Goal: Transaction & Acquisition: Purchase product/service

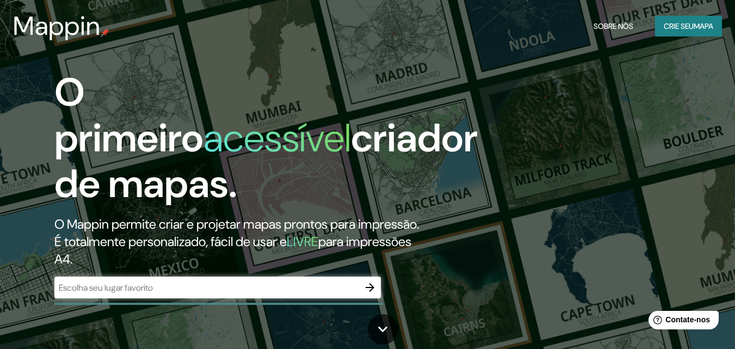
scroll to position [54, 0]
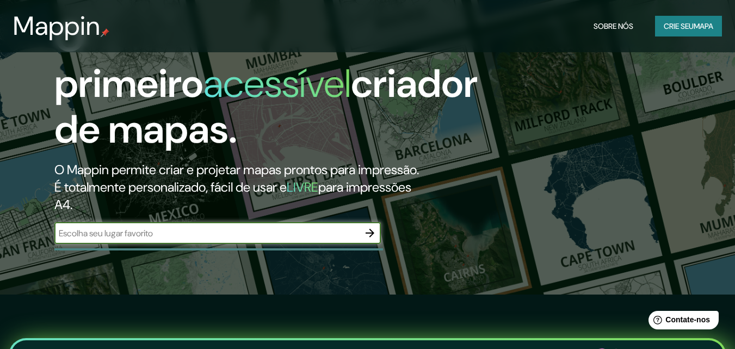
click at [210, 239] on input "text" at bounding box center [206, 233] width 305 height 13
type input "rua [PERSON_NAME], sn, coloninha, [GEOGRAPHIC_DATA] sc"
click at [370, 237] on icon "button" at bounding box center [370, 232] width 9 height 9
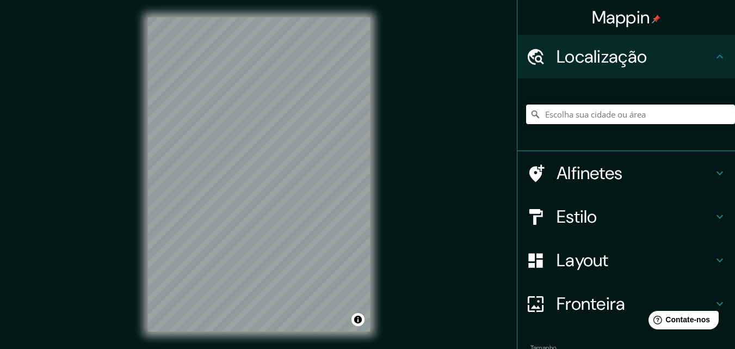
click at [590, 117] on input "Escolha sua cidade ou área" at bounding box center [630, 114] width 209 height 20
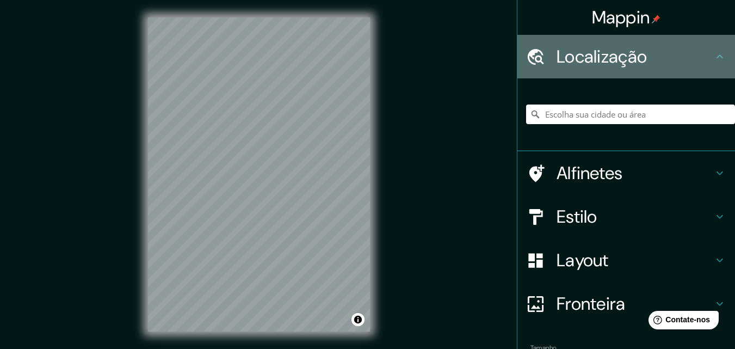
click at [594, 47] on font "Localização" at bounding box center [601, 56] width 90 height 23
click at [713, 51] on icon at bounding box center [719, 56] width 13 height 13
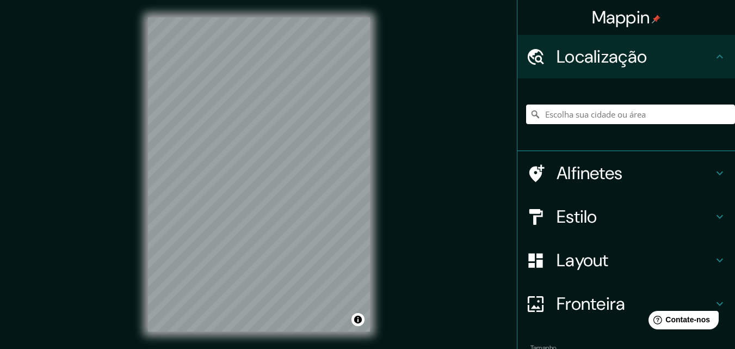
click at [713, 53] on icon at bounding box center [719, 56] width 13 height 13
click at [622, 120] on input "Escolha sua cidade ou área" at bounding box center [630, 114] width 209 height 20
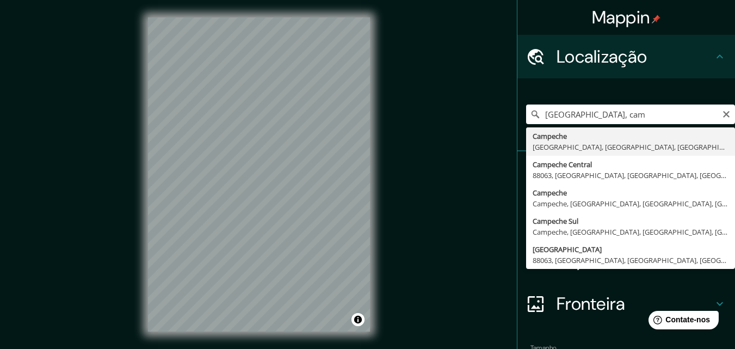
type input "Campeche, [GEOGRAPHIC_DATA], [GEOGRAPHIC_DATA], [GEOGRAPHIC_DATA]"
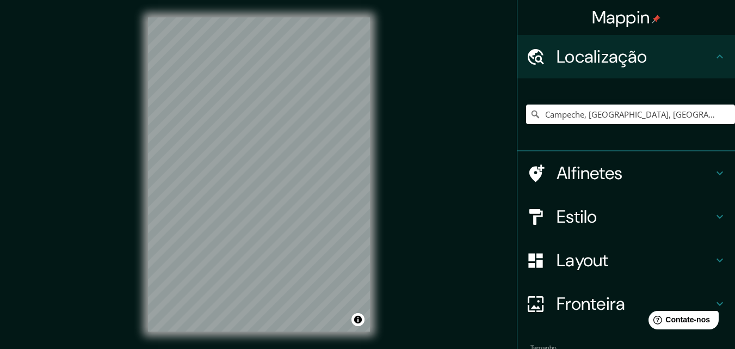
click at [376, 123] on div "© Mapbox © OpenStreetMap Improve this map" at bounding box center [259, 174] width 257 height 349
click at [722, 115] on icon "Claro" at bounding box center [726, 114] width 9 height 9
click at [604, 112] on input "Escolha sua cidade ou área" at bounding box center [630, 114] width 209 height 20
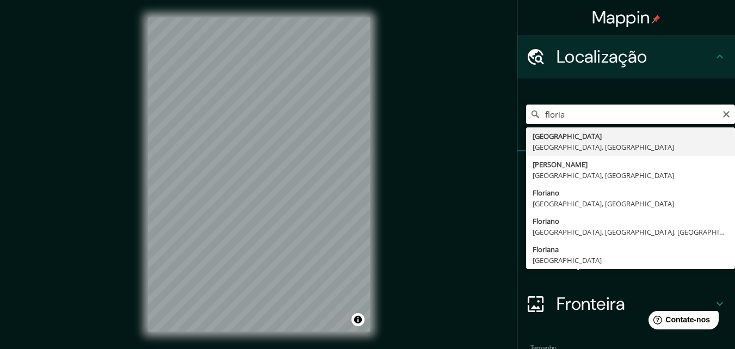
type input "[GEOGRAPHIC_DATA], [GEOGRAPHIC_DATA], [GEOGRAPHIC_DATA]"
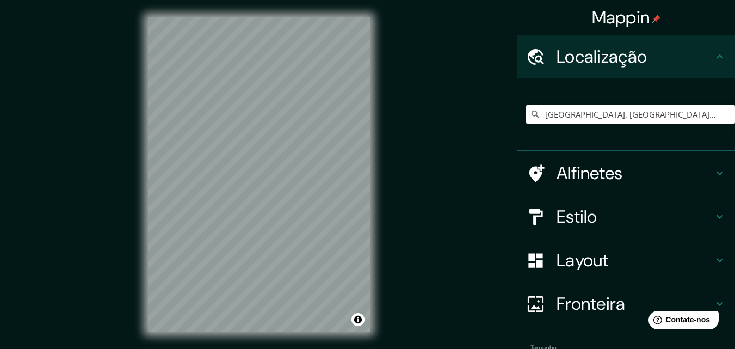
click at [372, 55] on div "© Mapbox © OpenStreetMap Improve this map" at bounding box center [259, 174] width 257 height 349
click at [379, 45] on div "© Mapbox © OpenStreetMap Improve this map" at bounding box center [259, 174] width 257 height 349
click at [145, 102] on div "© Mapbox © OpenStreetMap Improve this map" at bounding box center [259, 174] width 257 height 349
click at [143, 302] on div "© Mapbox © OpenStreetMap Improve this map" at bounding box center [259, 174] width 257 height 349
click at [680, 107] on input "[GEOGRAPHIC_DATA], [GEOGRAPHIC_DATA], [GEOGRAPHIC_DATA]" at bounding box center [630, 114] width 209 height 20
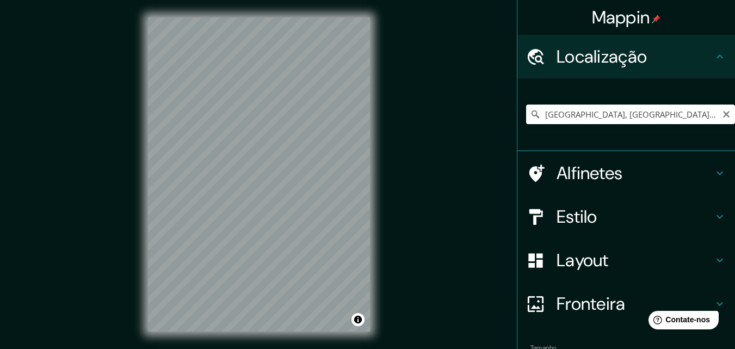
click at [712, 113] on input "[GEOGRAPHIC_DATA], [GEOGRAPHIC_DATA], [GEOGRAPHIC_DATA]" at bounding box center [630, 114] width 209 height 20
click at [722, 114] on icon "Claro" at bounding box center [726, 114] width 9 height 9
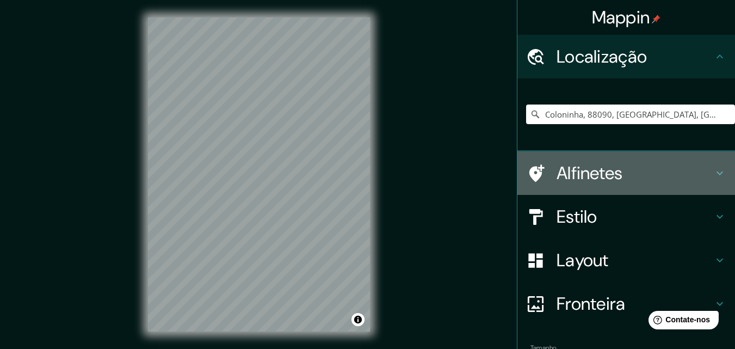
click at [713, 174] on icon at bounding box center [719, 172] width 13 height 13
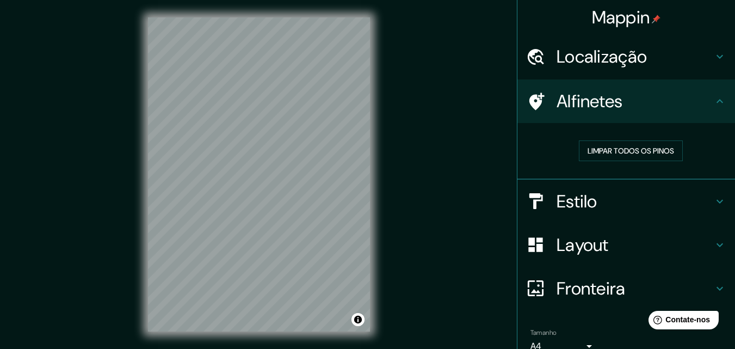
click at [713, 203] on icon at bounding box center [719, 201] width 13 height 13
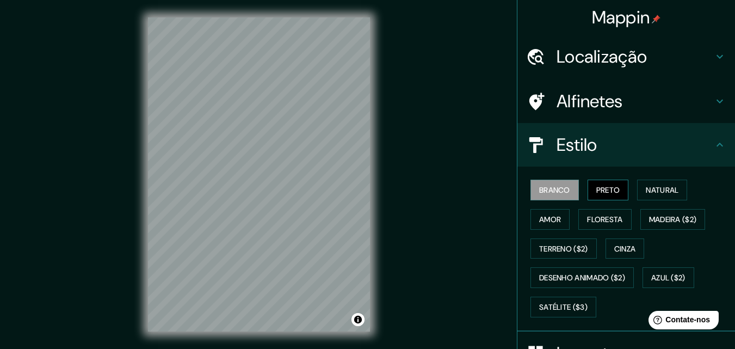
click at [611, 186] on font "Preto" at bounding box center [608, 190] width 24 height 10
click at [647, 194] on font "Natural" at bounding box center [662, 190] width 33 height 10
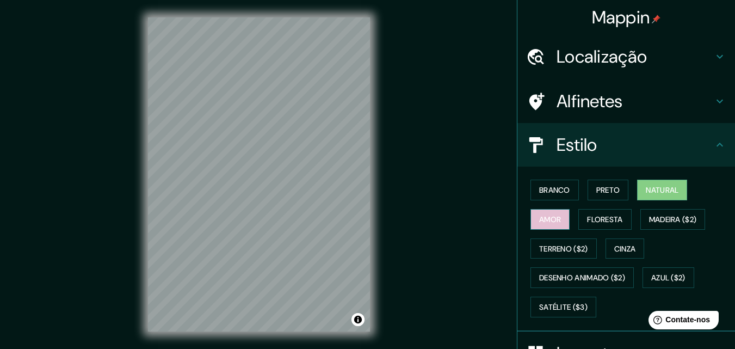
click at [540, 222] on font "Amor" at bounding box center [550, 219] width 22 height 10
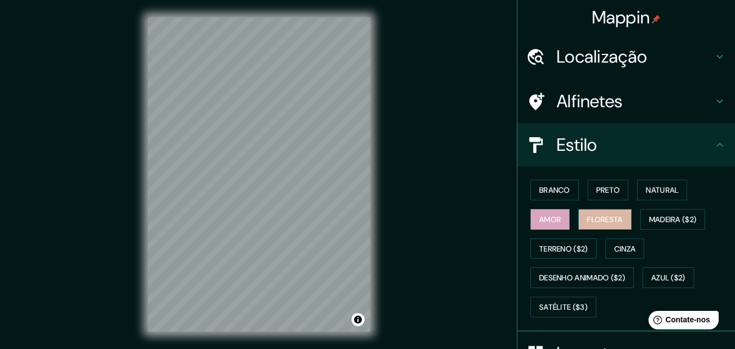
click at [595, 218] on font "Floresta" at bounding box center [604, 219] width 35 height 10
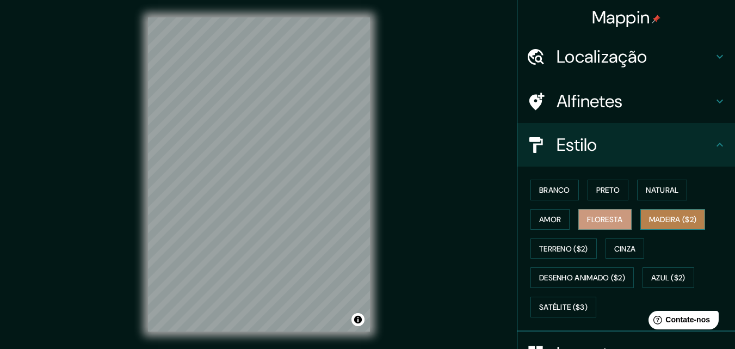
click at [651, 213] on font "Madeira ($2)" at bounding box center [673, 219] width 48 height 14
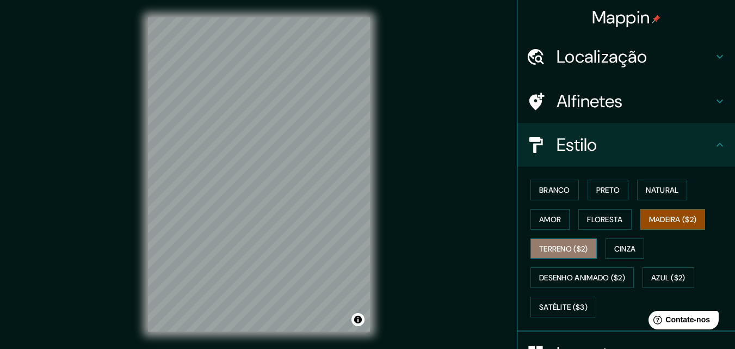
click at [566, 242] on font "Terreno ($2)" at bounding box center [563, 249] width 49 height 14
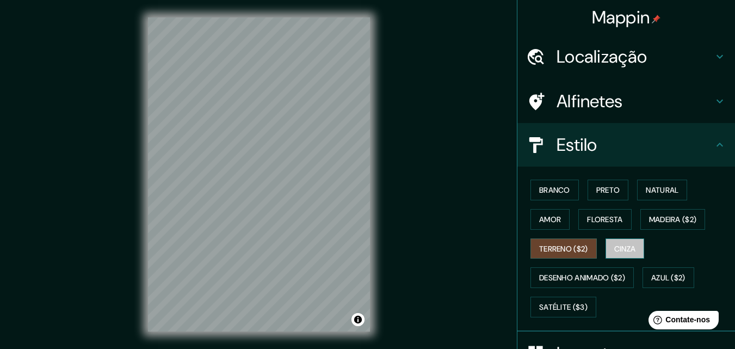
click at [620, 245] on font "Cinza" at bounding box center [625, 249] width 22 height 10
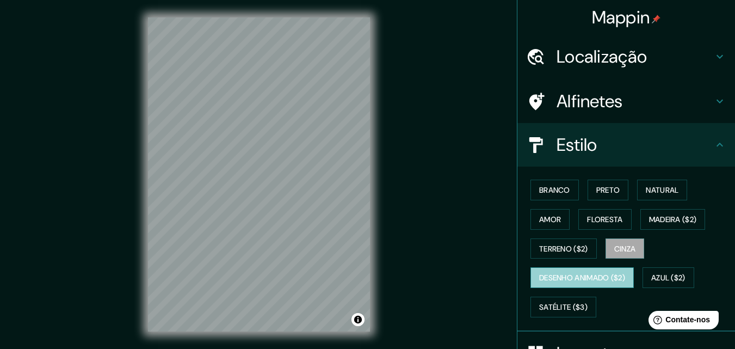
click at [599, 278] on font "Desenho animado ($2)" at bounding box center [582, 278] width 86 height 10
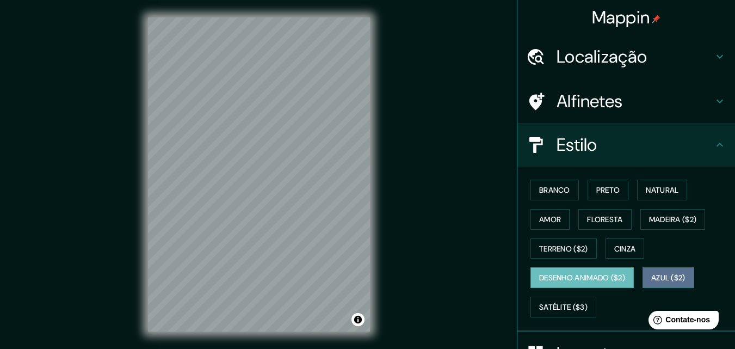
click at [659, 273] on font "Azul ($2)" at bounding box center [668, 278] width 34 height 10
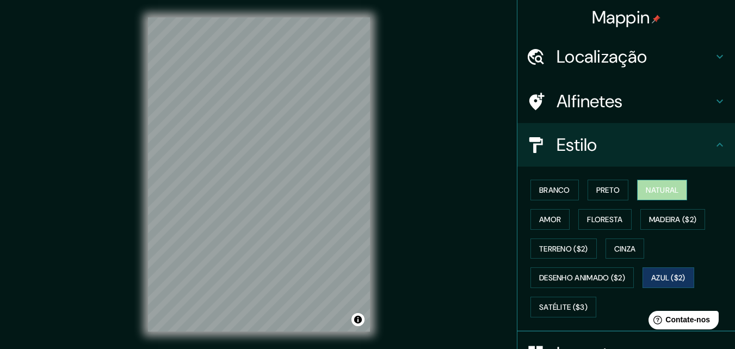
click at [652, 191] on font "Natural" at bounding box center [662, 190] width 33 height 10
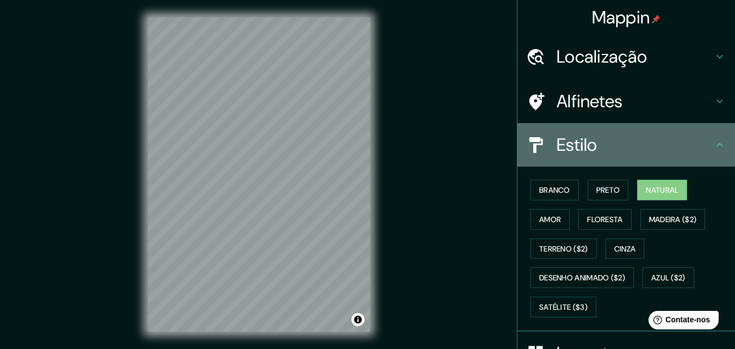
click at [713, 148] on icon at bounding box center [719, 144] width 13 height 13
click at [713, 138] on div "Estilo" at bounding box center [626, 145] width 218 height 44
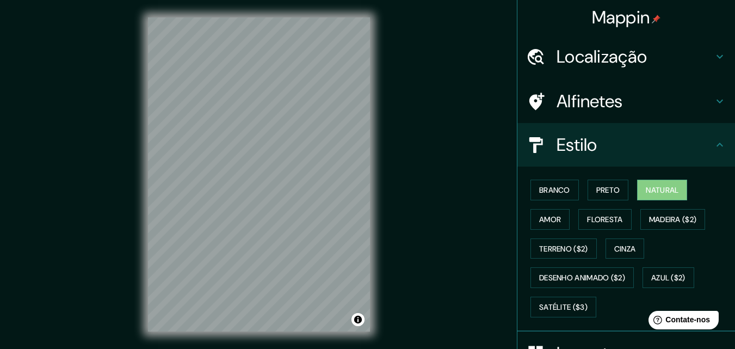
scroll to position [109, 0]
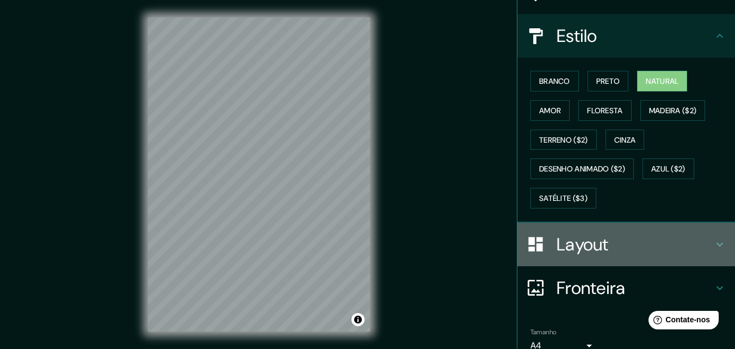
click at [705, 252] on div "Layout" at bounding box center [626, 244] width 218 height 44
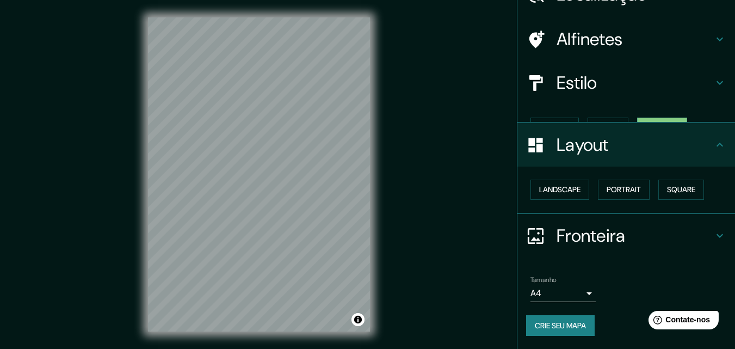
scroll to position [44, 0]
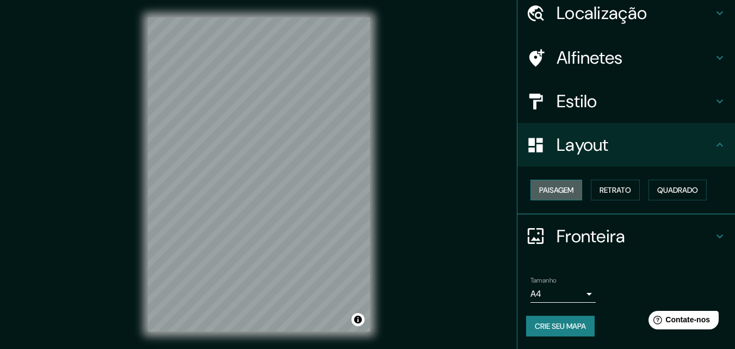
click at [567, 190] on font "Paisagem" at bounding box center [556, 190] width 34 height 10
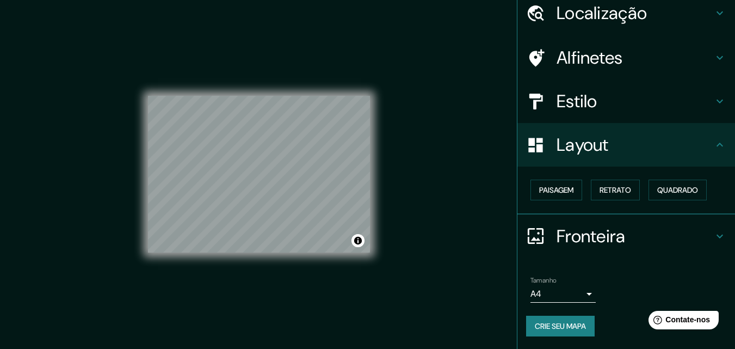
scroll to position [17, 0]
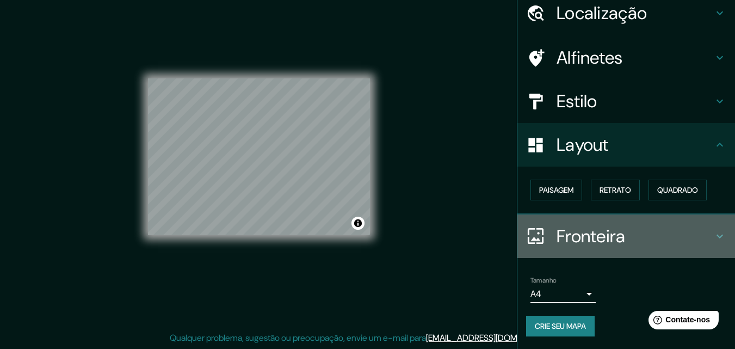
click at [713, 230] on icon at bounding box center [719, 236] width 13 height 13
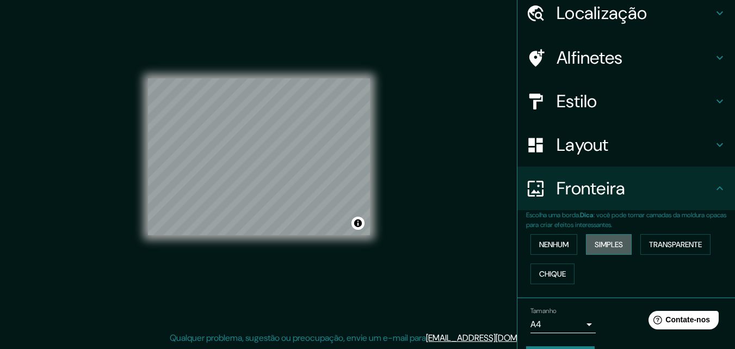
click at [621, 244] on button "Simples" at bounding box center [609, 244] width 46 height 21
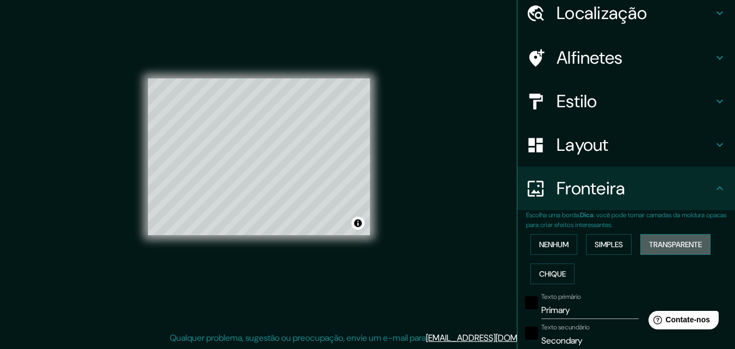
click at [665, 246] on font "Transparente" at bounding box center [675, 244] width 53 height 10
click at [556, 275] on font "Chique" at bounding box center [552, 274] width 27 height 10
click at [555, 247] on font "Nenhum" at bounding box center [553, 244] width 29 height 10
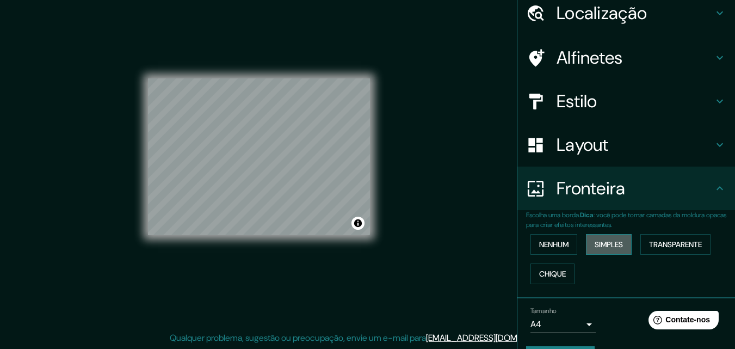
click at [599, 252] on button "Simples" at bounding box center [609, 244] width 46 height 21
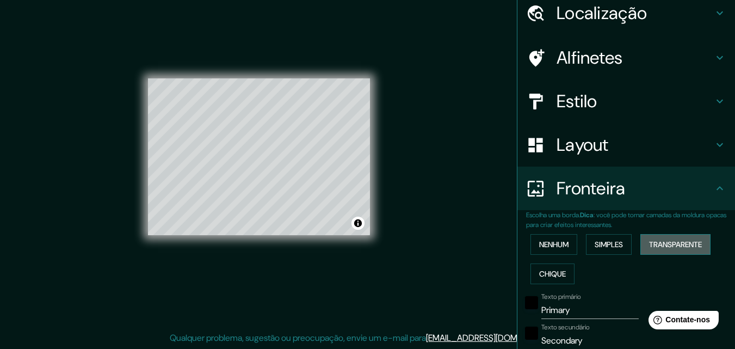
click at [659, 237] on button "Transparente" at bounding box center [675, 244] width 70 height 21
click at [554, 270] on font "Chique" at bounding box center [552, 274] width 27 height 10
drag, startPoint x: 548, startPoint y: 250, endPoint x: 564, endPoint y: 247, distance: 15.9
click at [549, 250] on font "Nenhum" at bounding box center [553, 244] width 29 height 14
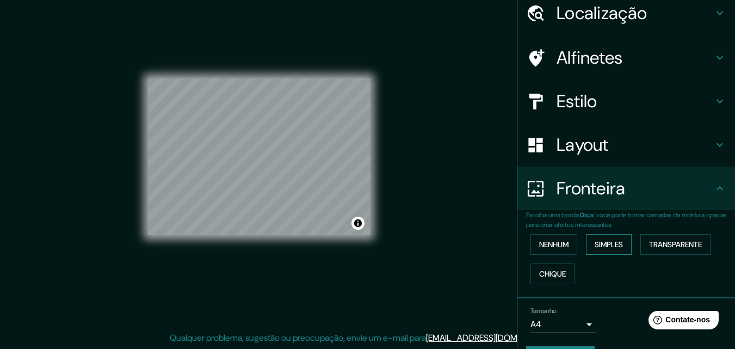
click at [600, 245] on font "Simples" at bounding box center [609, 244] width 28 height 10
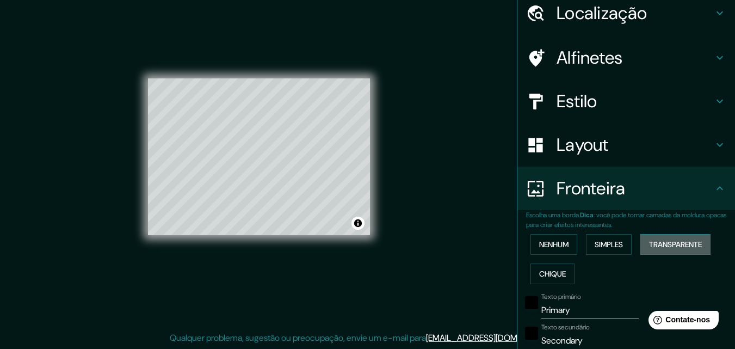
click at [649, 247] on font "Transparente" at bounding box center [675, 244] width 53 height 10
click at [556, 267] on font "Chique" at bounding box center [552, 274] width 27 height 14
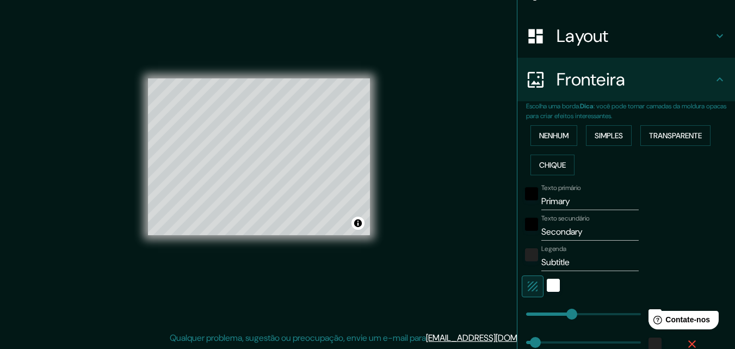
scroll to position [261, 0]
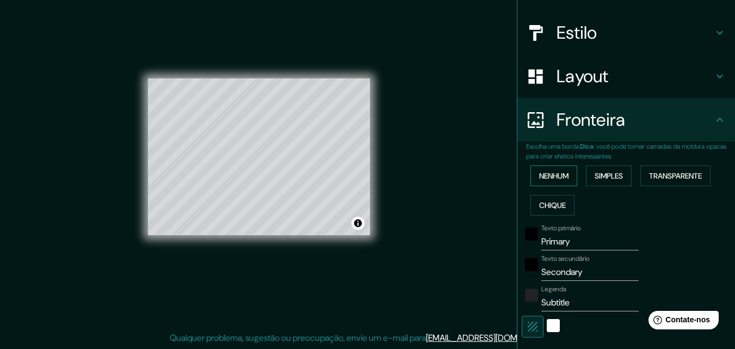
click at [558, 174] on font "Nenhum" at bounding box center [553, 176] width 29 height 10
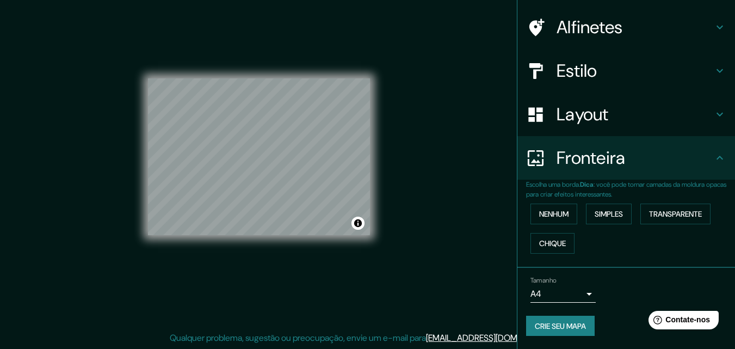
scroll to position [0, 0]
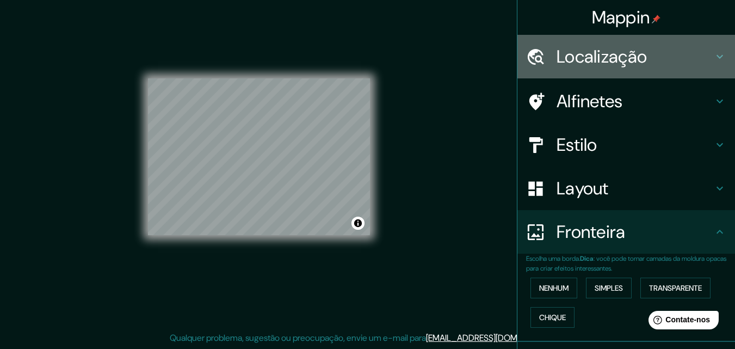
click at [625, 66] on font "Localização" at bounding box center [601, 56] width 90 height 23
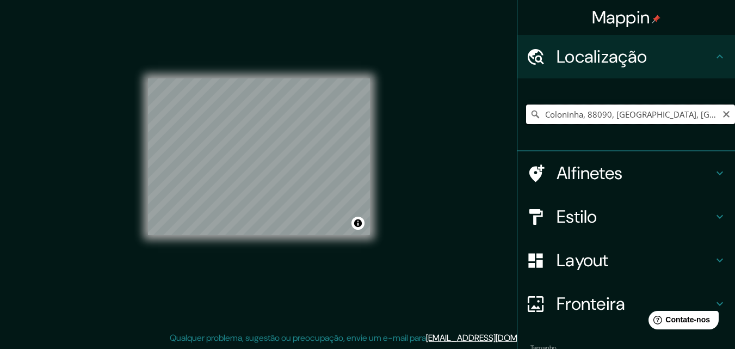
click at [707, 119] on input "Coloninha, 88090, [GEOGRAPHIC_DATA], [GEOGRAPHIC_DATA], [GEOGRAPHIC_DATA]" at bounding box center [630, 114] width 209 height 20
click at [707, 113] on input "Coloninha, 88090, [GEOGRAPHIC_DATA], [GEOGRAPHIC_DATA], [GEOGRAPHIC_DATA]" at bounding box center [630, 114] width 209 height 20
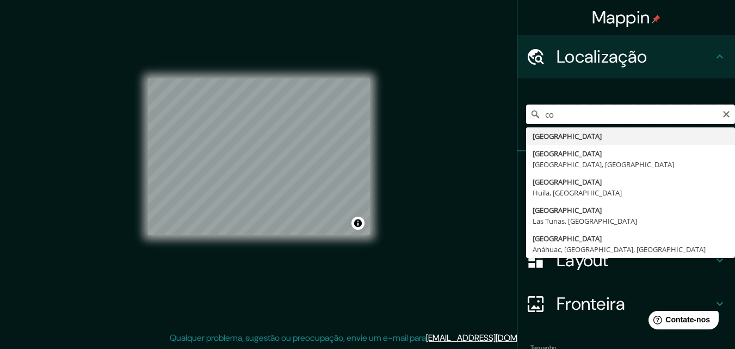
type input "c"
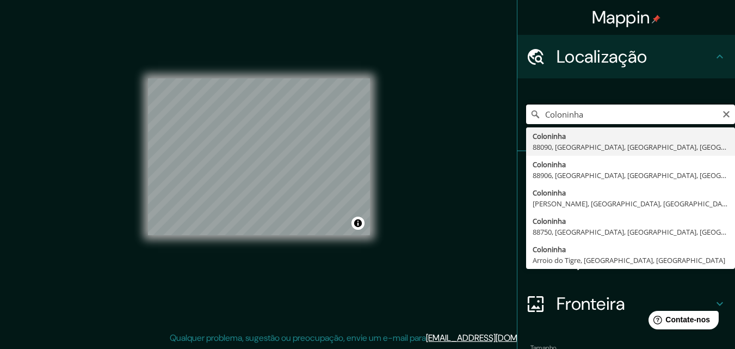
drag, startPoint x: 596, startPoint y: 112, endPoint x: 466, endPoint y: 128, distance: 130.5
click at [466, 127] on div "Mappin Localização Coloninha Coloninha 88090, [GEOGRAPHIC_DATA], [GEOGRAPHIC_DA…" at bounding box center [367, 166] width 735 height 366
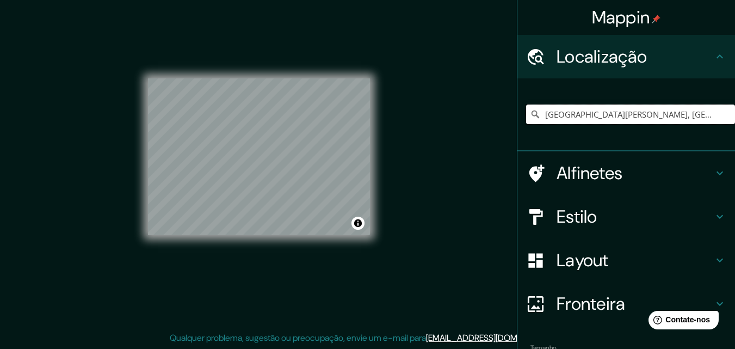
type input "[GEOGRAPHIC_DATA][PERSON_NAME], [GEOGRAPHIC_DATA], [GEOGRAPHIC_DATA] - [GEOGRAP…"
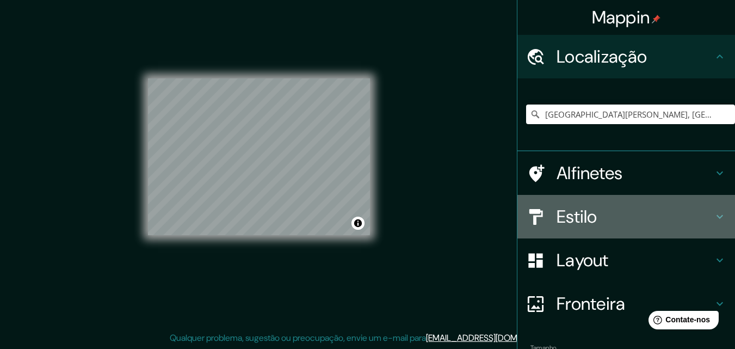
click at [713, 214] on icon at bounding box center [719, 216] width 13 height 13
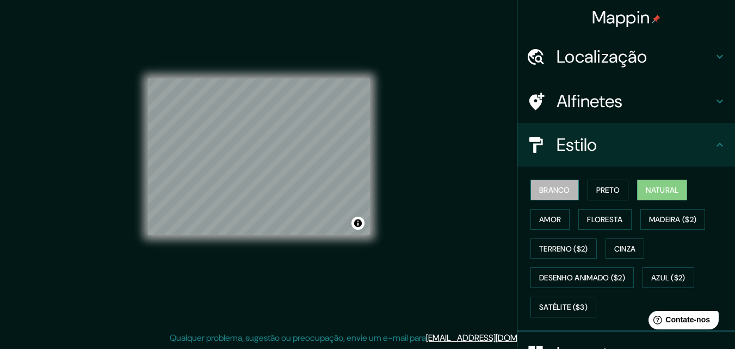
click at [560, 182] on button "Branco" at bounding box center [554, 189] width 48 height 21
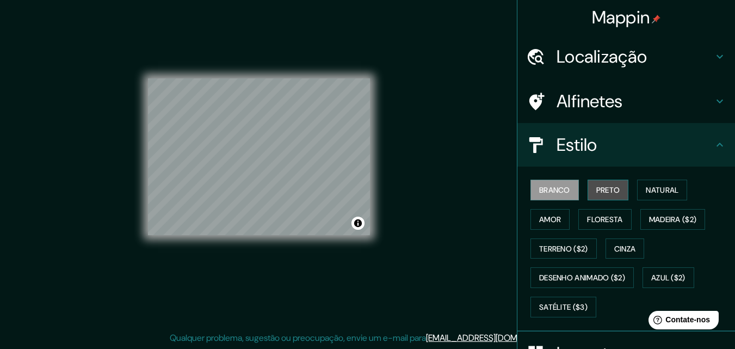
click at [604, 184] on font "Preto" at bounding box center [608, 190] width 24 height 14
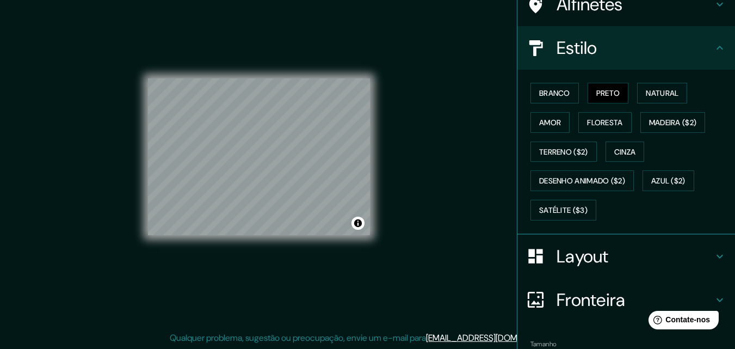
scroll to position [160, 0]
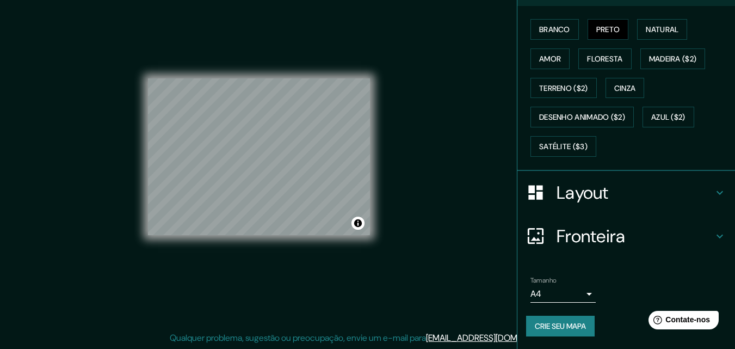
click at [703, 237] on h4 "Fronteira" at bounding box center [634, 236] width 157 height 22
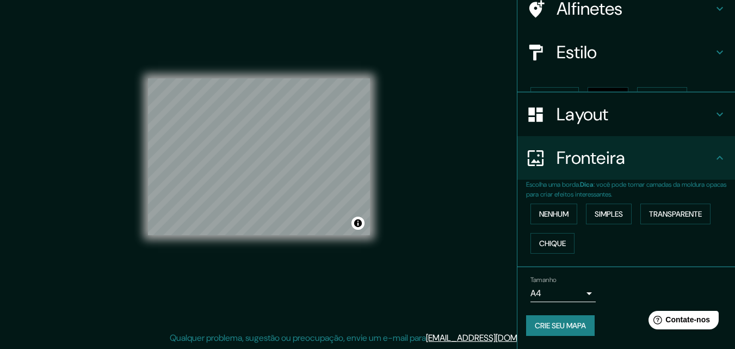
scroll to position [74, 0]
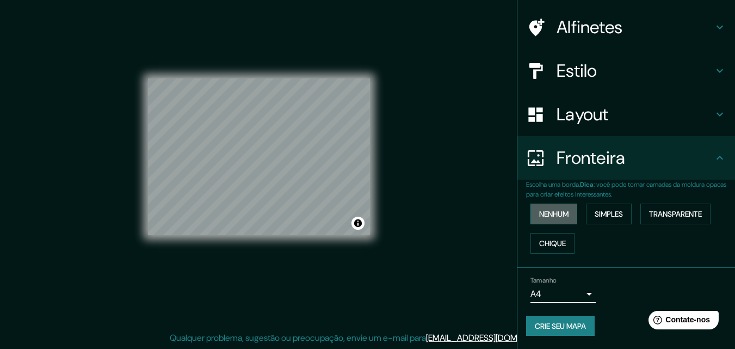
click at [542, 223] on button "Nenhum" at bounding box center [553, 213] width 47 height 21
click at [542, 217] on font "Nenhum" at bounding box center [553, 214] width 29 height 10
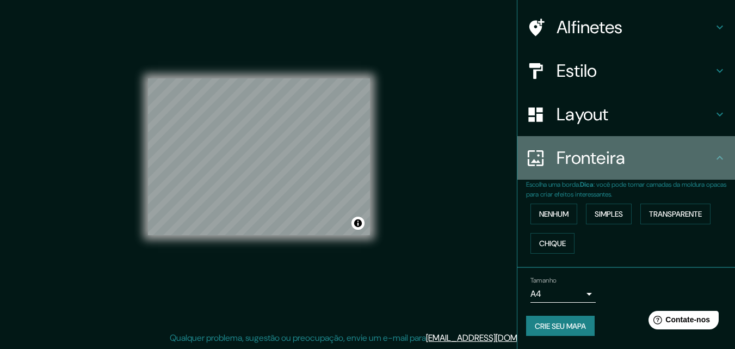
click at [713, 152] on icon at bounding box center [719, 157] width 13 height 13
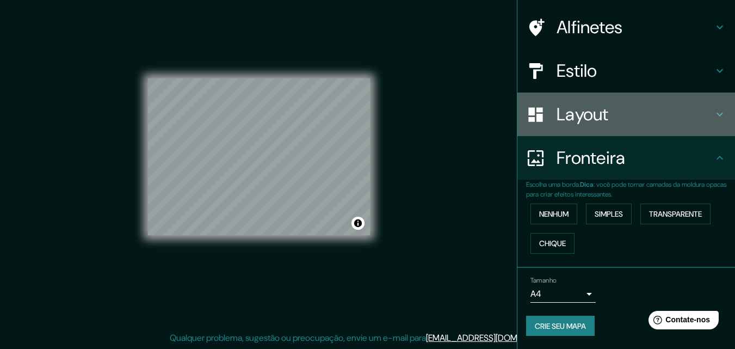
click at [643, 123] on h4 "Layout" at bounding box center [634, 114] width 157 height 22
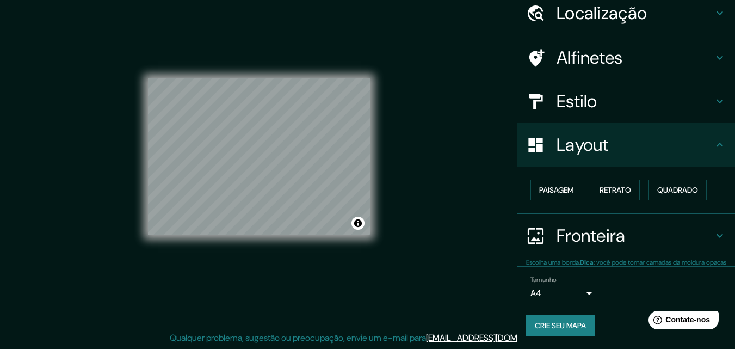
scroll to position [44, 0]
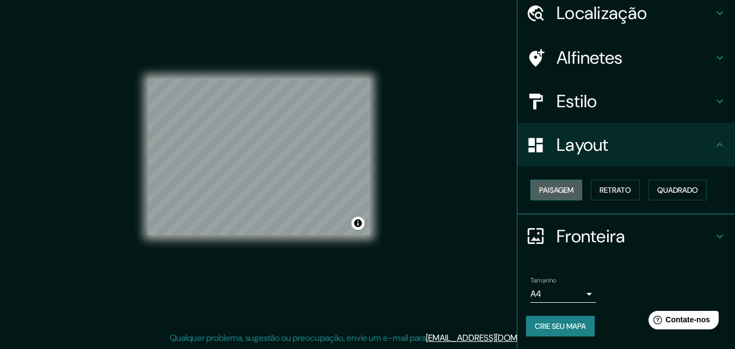
click at [560, 193] on font "Paisagem" at bounding box center [556, 190] width 34 height 10
click at [609, 187] on font "Retrato" at bounding box center [615, 190] width 32 height 10
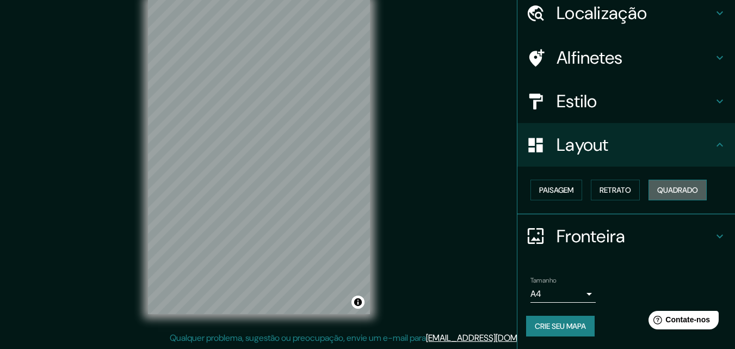
click at [660, 185] on font "Quadrado" at bounding box center [677, 190] width 41 height 10
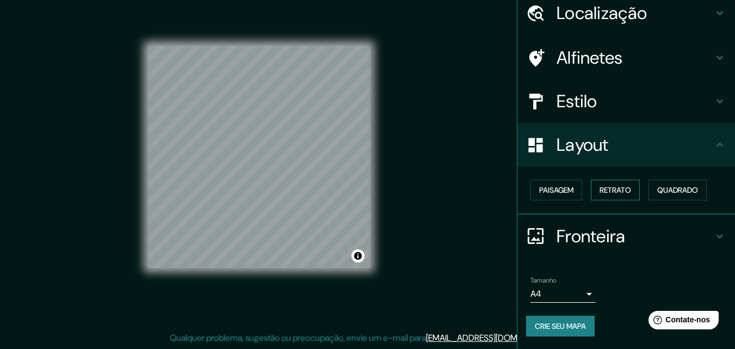
click at [604, 187] on font "Retrato" at bounding box center [615, 190] width 32 height 10
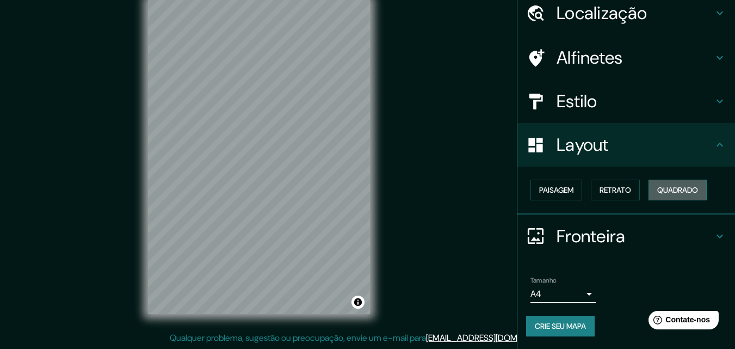
click at [661, 191] on font "Quadrado" at bounding box center [677, 190] width 41 height 10
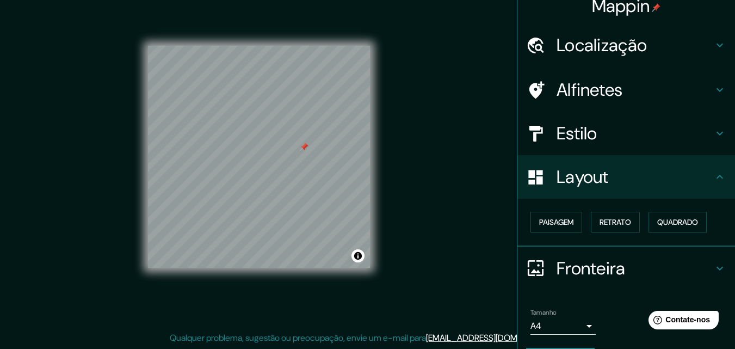
scroll to position [0, 0]
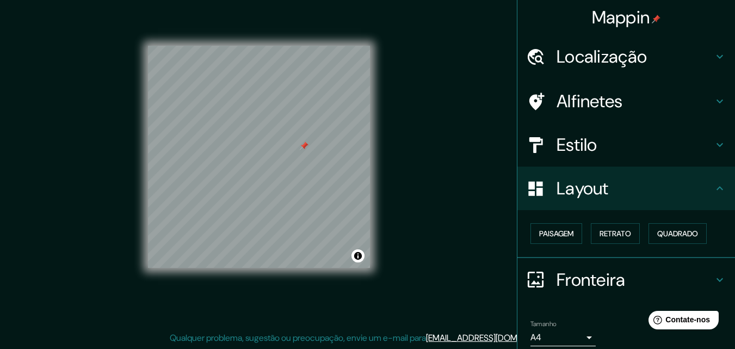
click at [651, 149] on h4 "Estilo" at bounding box center [634, 145] width 157 height 22
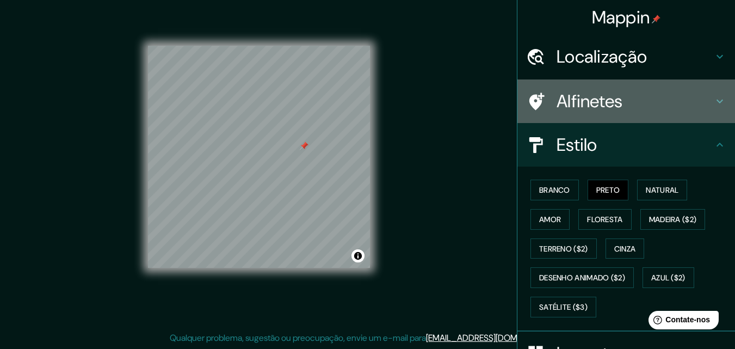
click at [622, 94] on h4 "Alfinetes" at bounding box center [634, 101] width 157 height 22
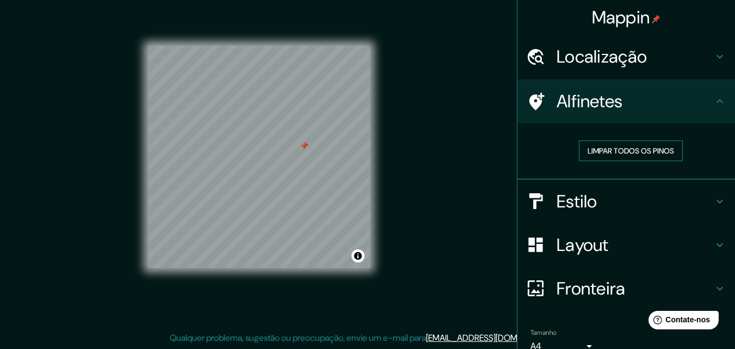
click at [624, 146] on font "Limpar todos os pinos" at bounding box center [630, 151] width 86 height 10
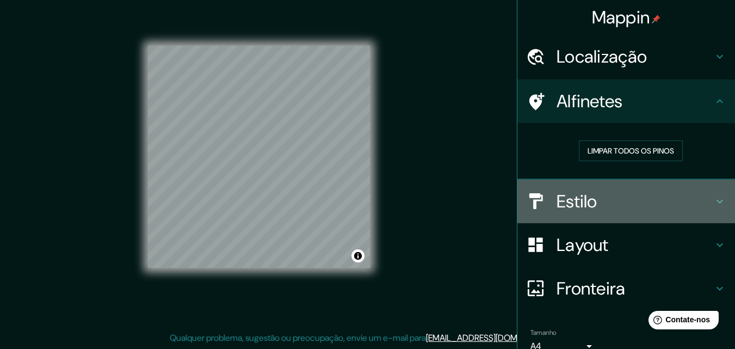
click at [615, 205] on h4 "Estilo" at bounding box center [634, 201] width 157 height 22
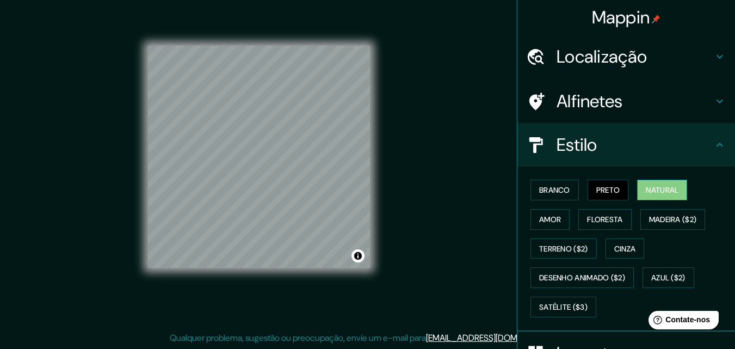
click at [651, 183] on font "Natural" at bounding box center [662, 190] width 33 height 14
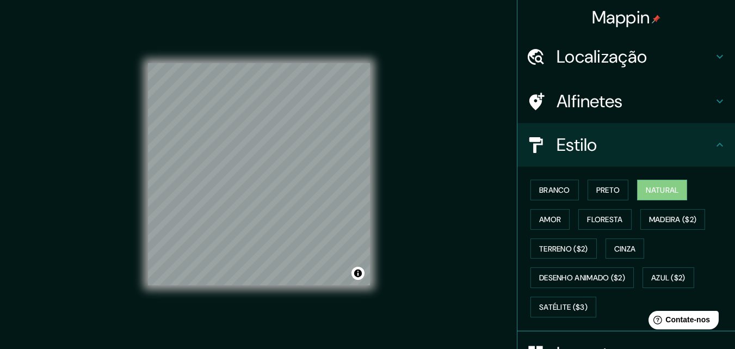
click at [633, 45] on div "Localização" at bounding box center [626, 57] width 218 height 44
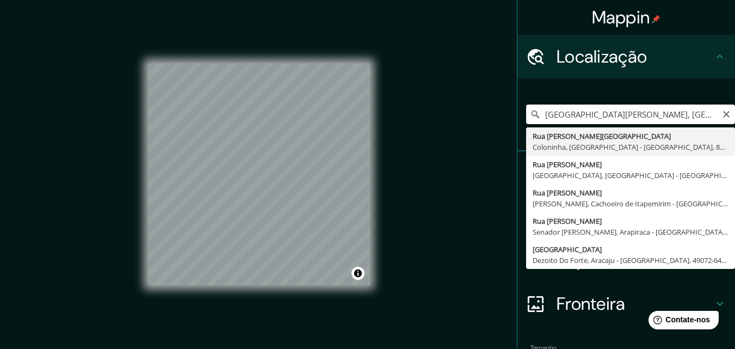
click at [696, 112] on input "[GEOGRAPHIC_DATA][PERSON_NAME], [GEOGRAPHIC_DATA], [GEOGRAPHIC_DATA] - [GEOGRAP…" at bounding box center [630, 114] width 209 height 20
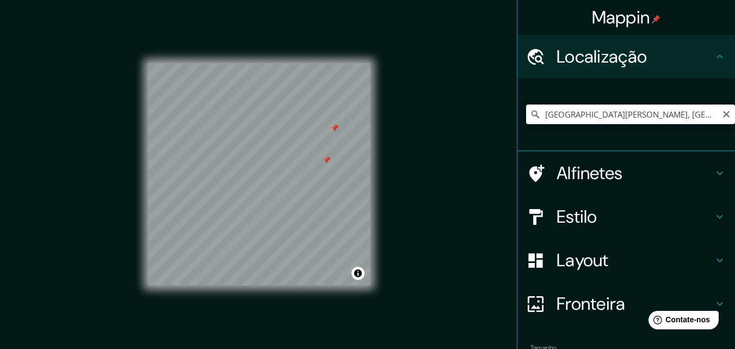
click at [332, 131] on div at bounding box center [334, 127] width 9 height 9
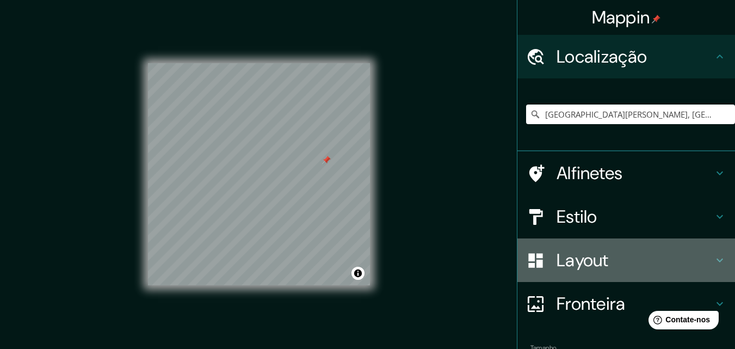
click at [575, 261] on font "Layout" at bounding box center [582, 260] width 52 height 23
